Goal: Task Accomplishment & Management: Manage account settings

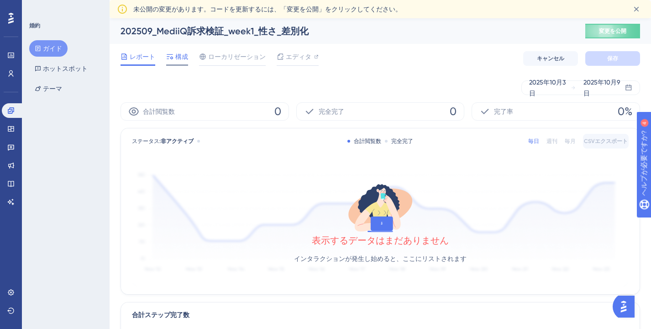
click at [175, 60] on font "構成" at bounding box center [181, 56] width 13 height 7
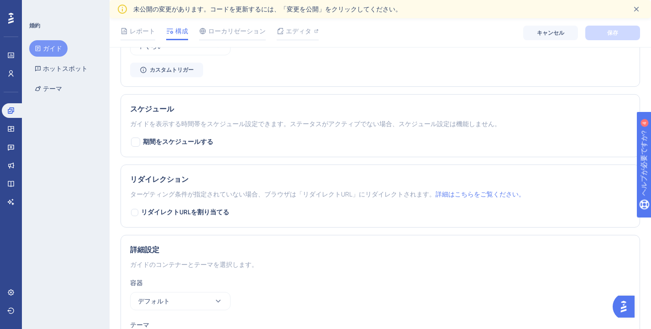
scroll to position [693, 0]
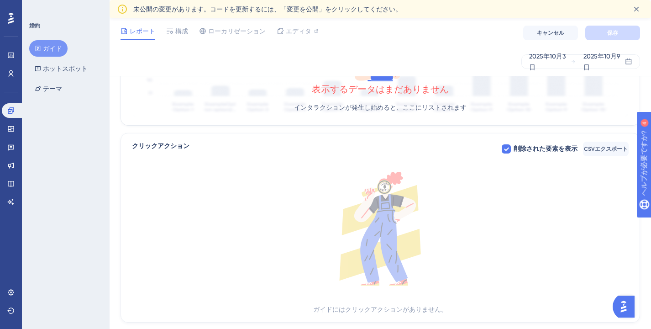
scroll to position [325, 0]
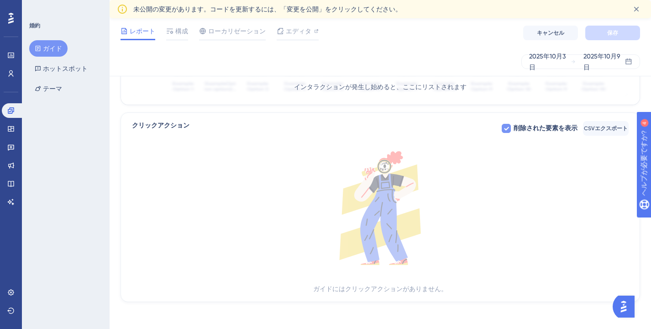
click at [540, 128] on font "削除された要素を表示" at bounding box center [546, 128] width 64 height 8
click at [541, 129] on font "削除された要素を表示" at bounding box center [546, 128] width 64 height 8
checkbox input "true"
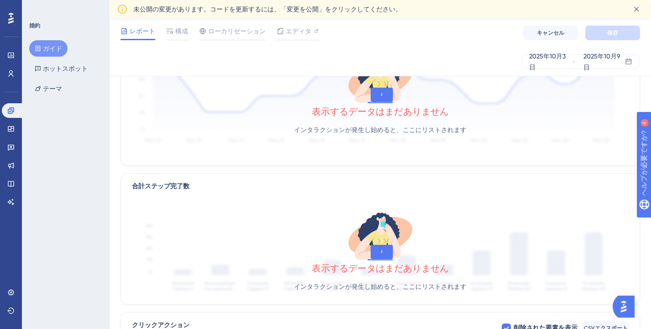
scroll to position [0, 0]
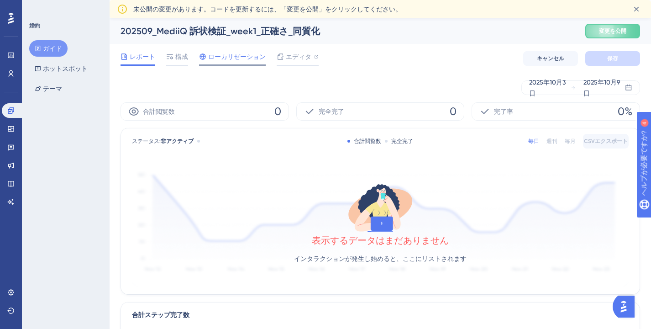
click at [245, 59] on font "ローカリゼーション" at bounding box center [237, 56] width 58 height 7
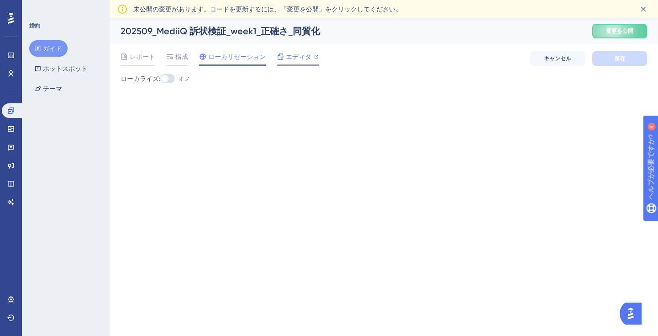
click at [287, 64] on div "エディタ" at bounding box center [298, 58] width 42 height 15
click at [177, 58] on font "構成" at bounding box center [181, 56] width 13 height 7
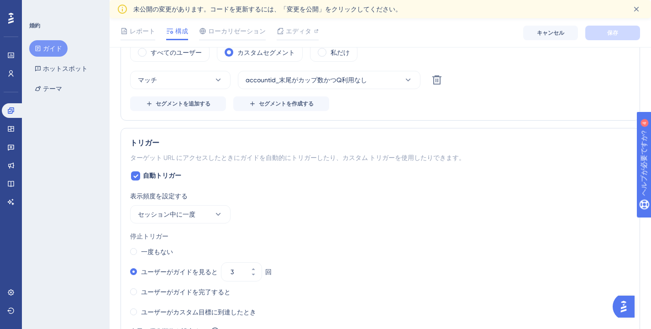
scroll to position [385, 0]
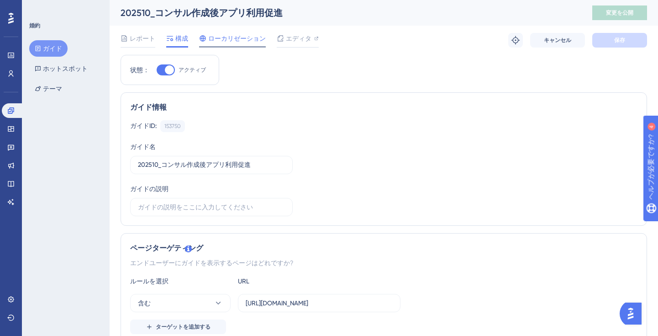
click at [231, 39] on font "ローカリゼーション" at bounding box center [237, 38] width 58 height 7
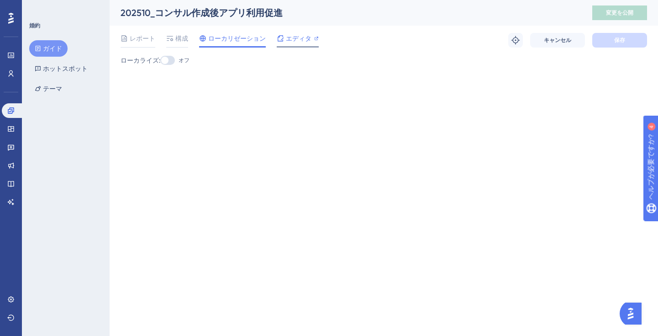
click at [286, 42] on font "エディタ" at bounding box center [299, 38] width 26 height 7
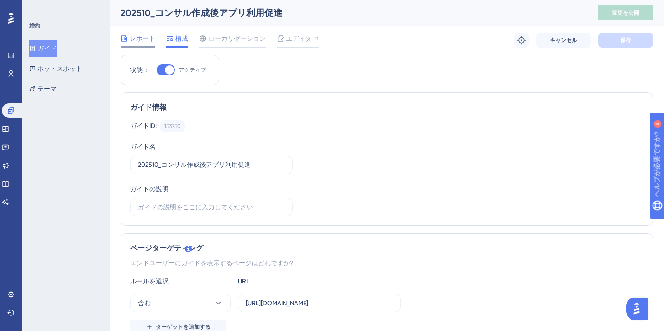
click at [144, 42] on span "レポート" at bounding box center [143, 38] width 26 height 11
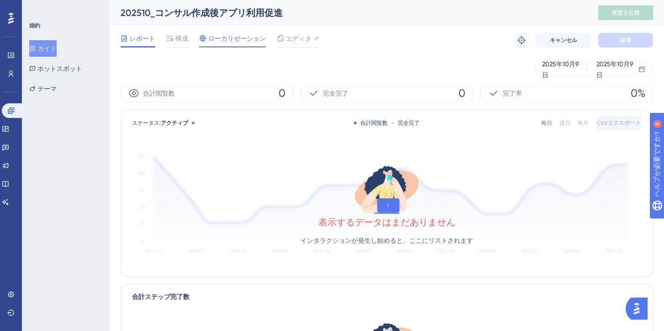
click at [224, 40] on font "ローカリゼーション" at bounding box center [237, 38] width 58 height 7
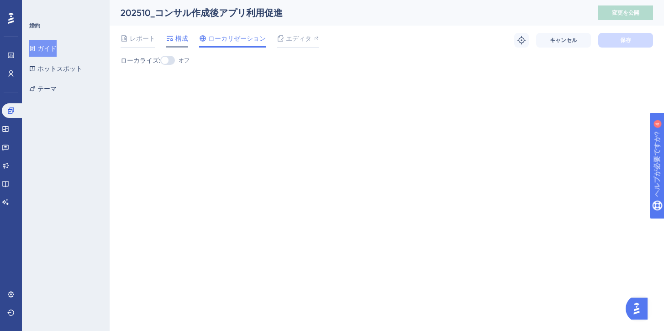
click at [171, 42] on div at bounding box center [169, 38] width 7 height 11
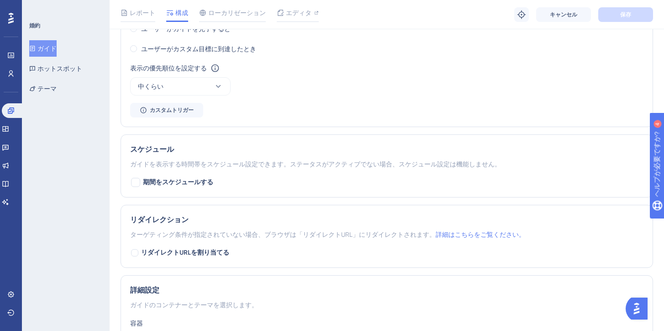
scroll to position [521, 0]
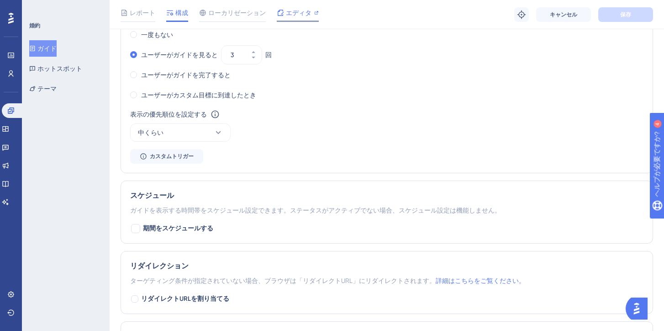
click at [305, 11] on font "エディタ" at bounding box center [299, 12] width 26 height 7
click at [247, 12] on font "ローカリゼーション" at bounding box center [237, 12] width 58 height 7
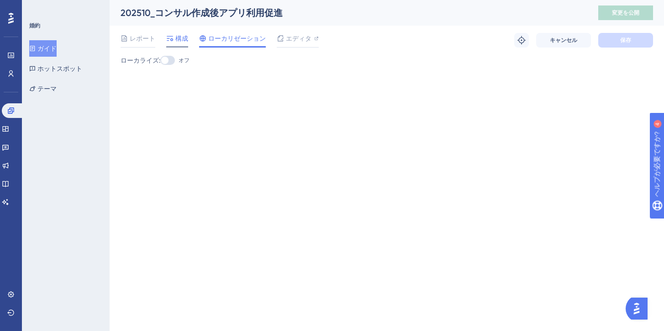
click at [173, 37] on div "構成" at bounding box center [177, 38] width 22 height 11
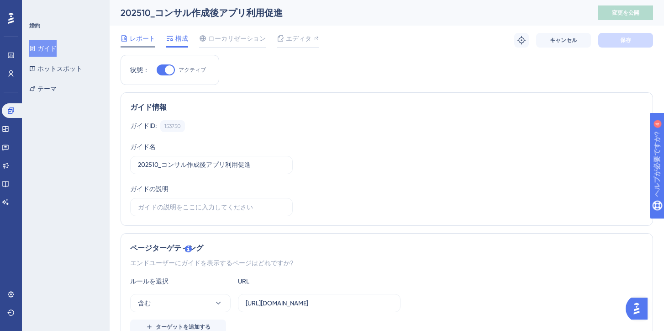
click at [138, 37] on font "レポート" at bounding box center [143, 38] width 26 height 7
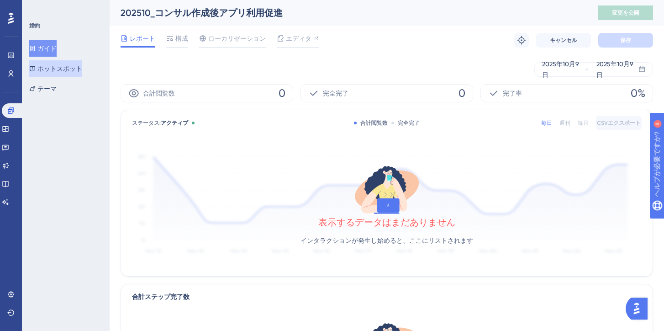
click at [82, 71] on font "ホットスポット" at bounding box center [59, 68] width 45 height 7
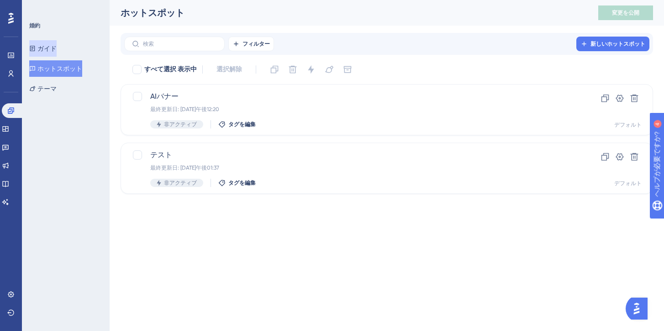
click at [57, 45] on font "ガイド" at bounding box center [46, 48] width 19 height 7
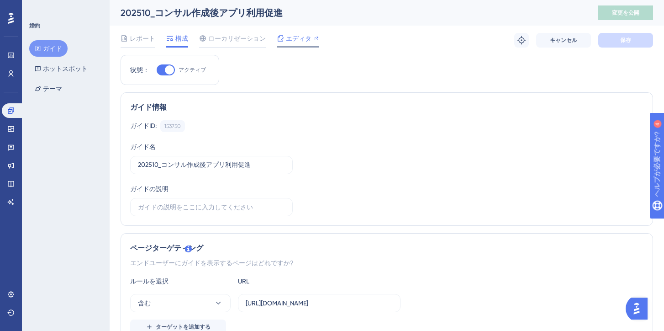
click at [294, 42] on span "エディタ" at bounding box center [299, 38] width 26 height 11
